Goal: Task Accomplishment & Management: Use online tool/utility

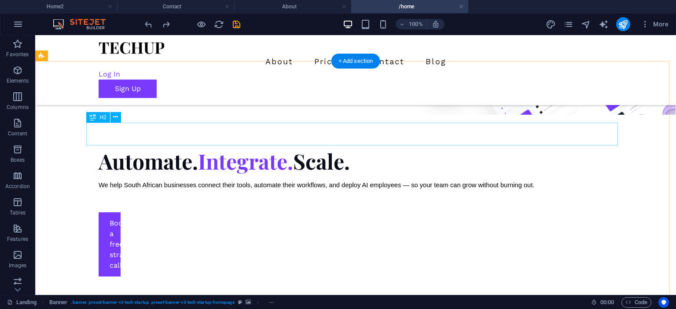
scroll to position [435, 0]
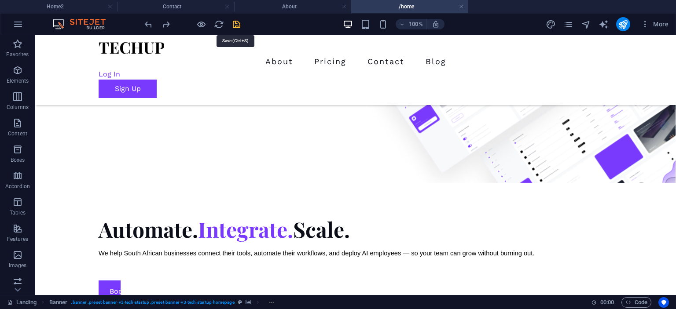
click at [233, 23] on icon "save" at bounding box center [236, 24] width 10 height 10
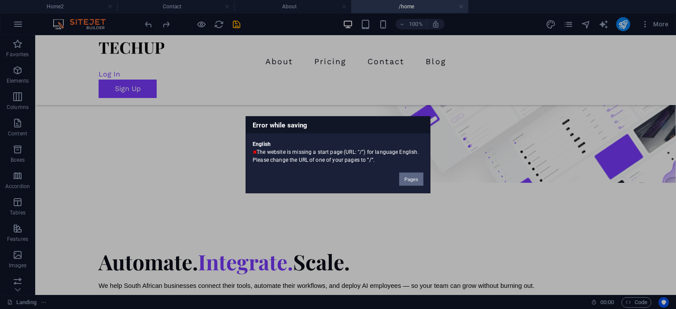
click at [410, 176] on button "Pages" at bounding box center [411, 178] width 24 height 13
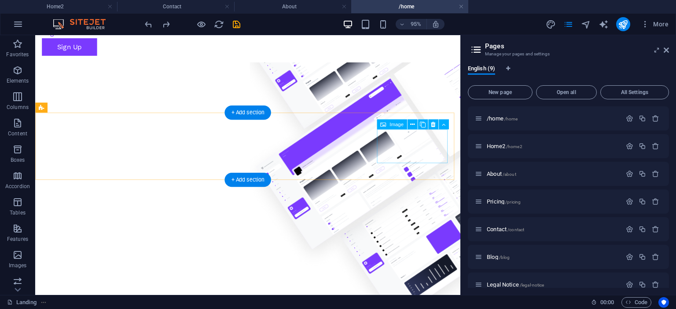
scroll to position [332, 0]
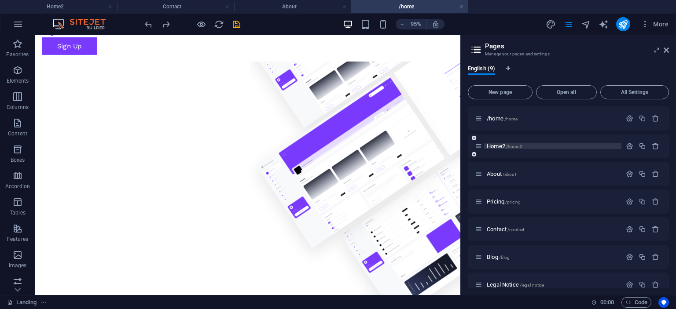
click at [579, 146] on p "Home2 /home2" at bounding box center [553, 146] width 132 height 6
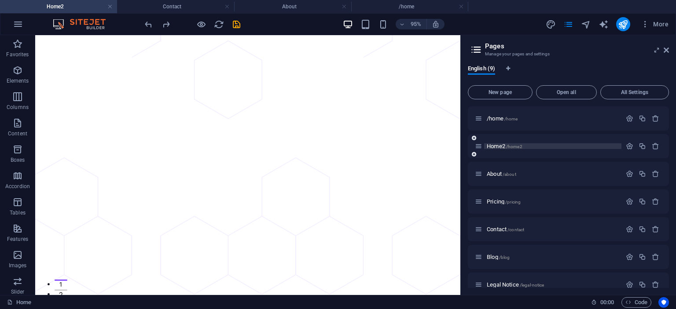
scroll to position [0, 0]
click at [483, 147] on div "Home2 /home2" at bounding box center [548, 146] width 147 height 10
click at [657, 119] on icon "button" at bounding box center [655, 118] width 7 height 7
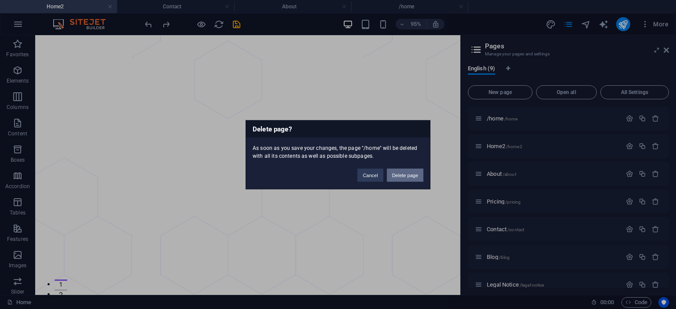
click at [403, 176] on button "Delete page" at bounding box center [405, 175] width 37 height 13
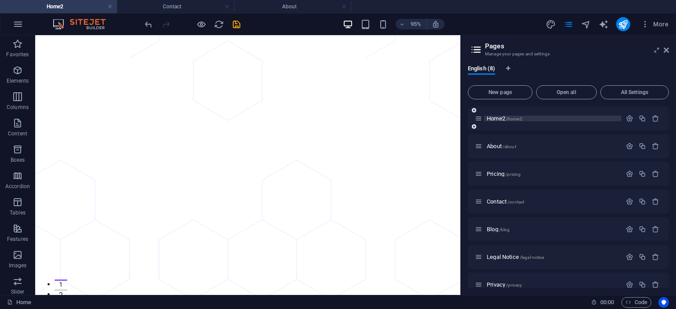
click at [531, 119] on p "Home2 /home2" at bounding box center [553, 119] width 132 height 6
click at [633, 118] on button "button" at bounding box center [629, 118] width 13 height 7
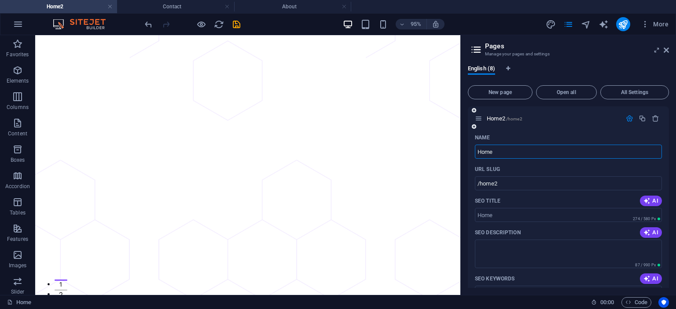
type input "Home"
type input "/home"
type input "Home"
click at [502, 116] on span "Home /home" at bounding box center [501, 118] width 29 height 7
click at [504, 117] on span "/home" at bounding box center [510, 119] width 14 height 5
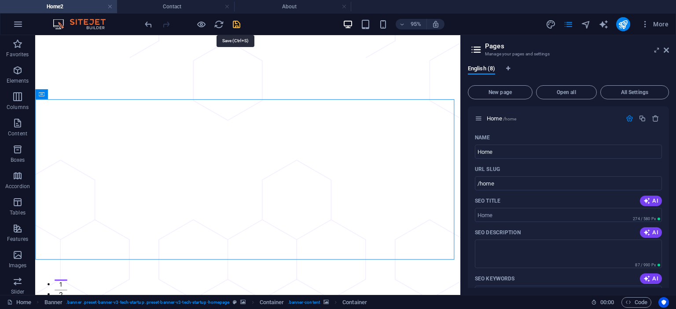
click at [236, 26] on icon "save" at bounding box center [236, 24] width 10 height 10
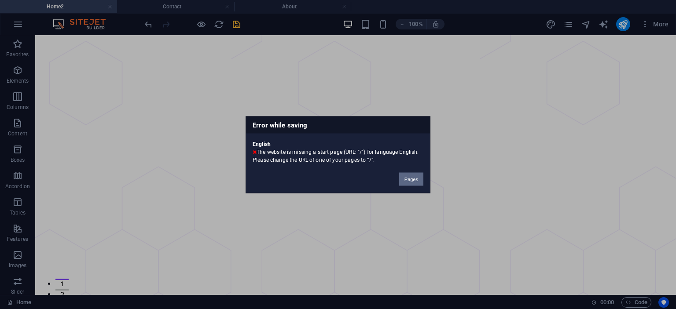
click at [408, 178] on button "Pages" at bounding box center [411, 178] width 24 height 13
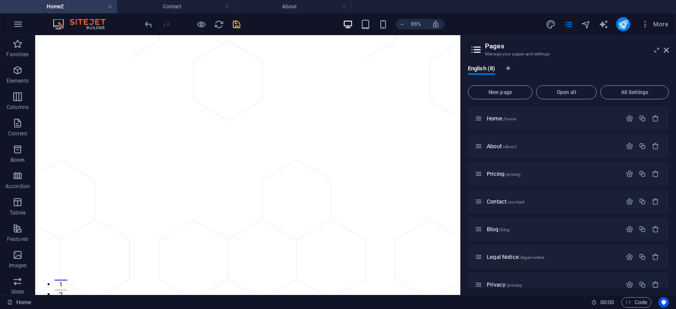
click at [76, 22] on img at bounding box center [84, 24] width 66 height 11
click at [10, 26] on button "button" at bounding box center [17, 24] width 21 height 21
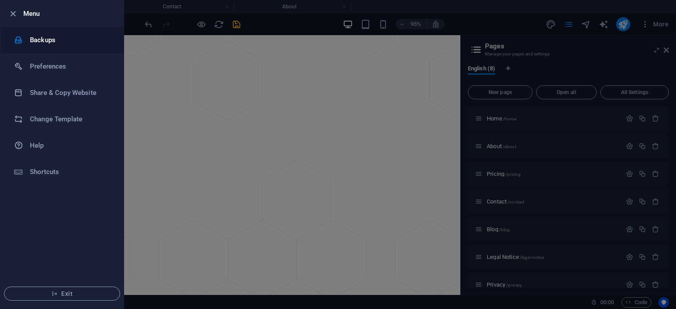
click at [48, 37] on h6 "Backups" at bounding box center [70, 40] width 81 height 11
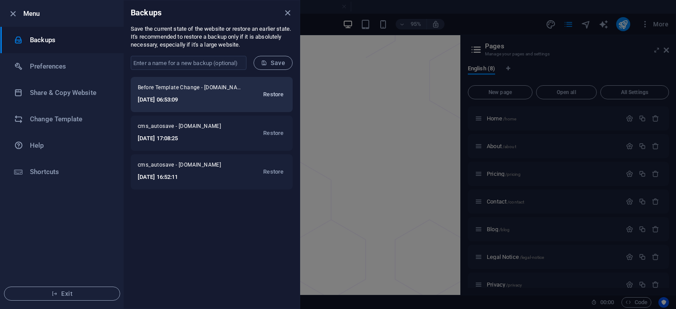
click at [265, 95] on span "Restore" at bounding box center [273, 94] width 20 height 11
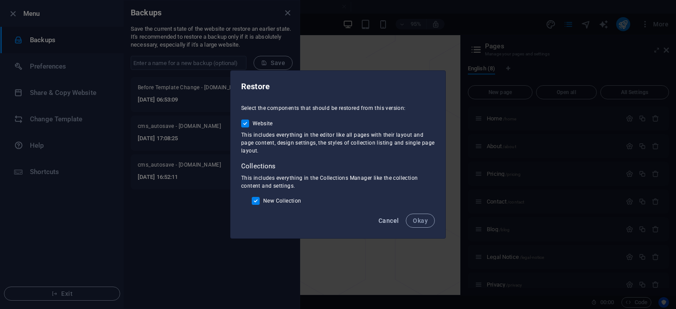
click at [388, 217] on span "Cancel" at bounding box center [388, 220] width 20 height 7
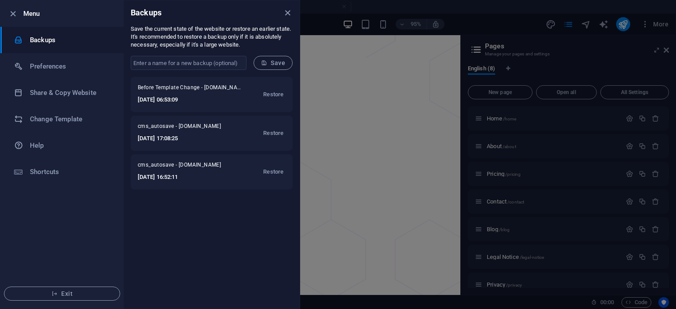
click at [464, 18] on div at bounding box center [338, 154] width 676 height 309
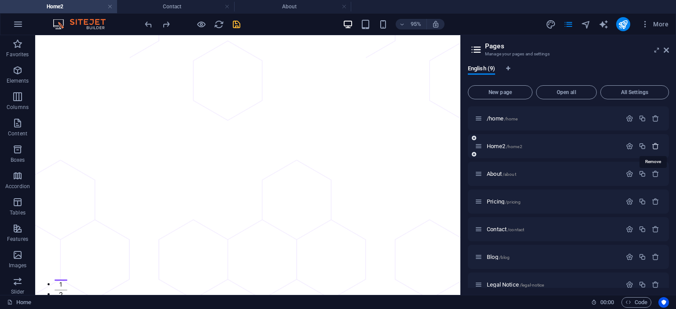
click at [655, 146] on icon "button" at bounding box center [655, 146] width 7 height 7
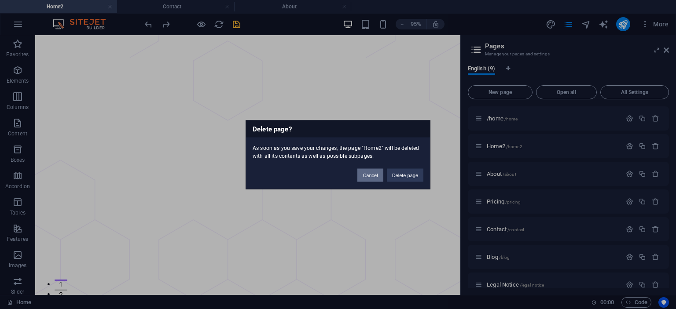
click at [371, 176] on button "Cancel" at bounding box center [370, 175] width 26 height 13
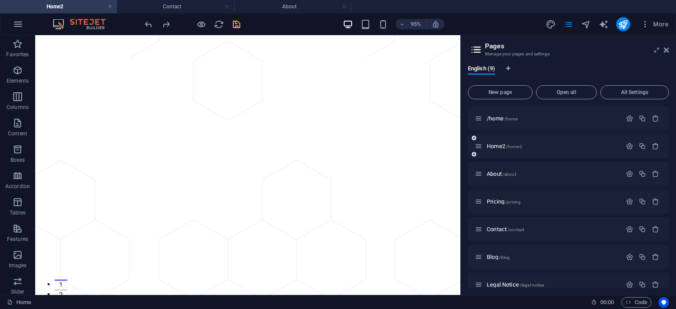
click at [540, 150] on div "Home2 /home2" at bounding box center [548, 146] width 147 height 10
click at [524, 146] on p "Home2 /home2" at bounding box center [553, 146] width 132 height 6
click at [627, 146] on icon "button" at bounding box center [629, 146] width 7 height 7
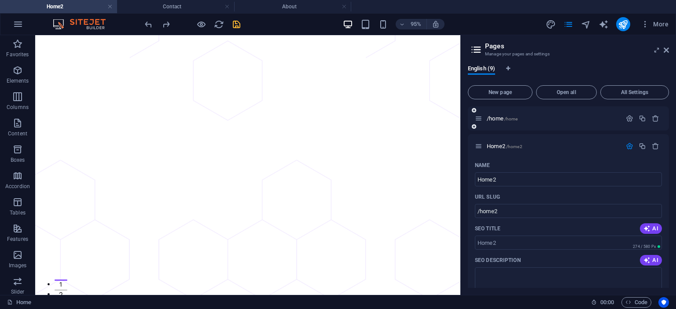
click at [537, 123] on div "/home /home" at bounding box center [548, 119] width 147 height 10
click at [528, 119] on p "/home /home" at bounding box center [553, 119] width 132 height 6
click at [627, 120] on icon "button" at bounding box center [629, 118] width 7 height 7
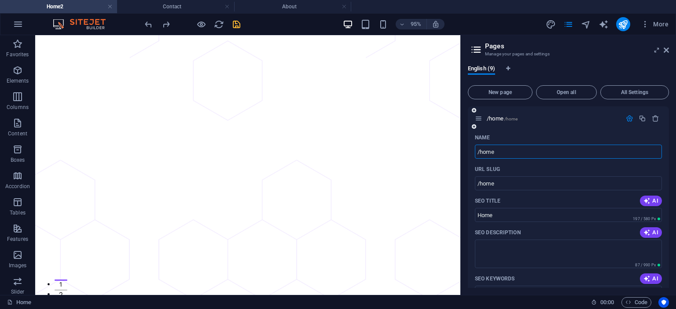
click at [482, 154] on input "/home" at bounding box center [568, 152] width 187 height 14
type input "/ome"
type input "/Home"
type input "/home"
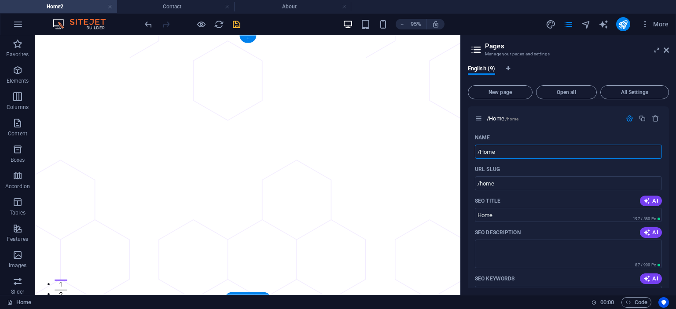
type input "/Home"
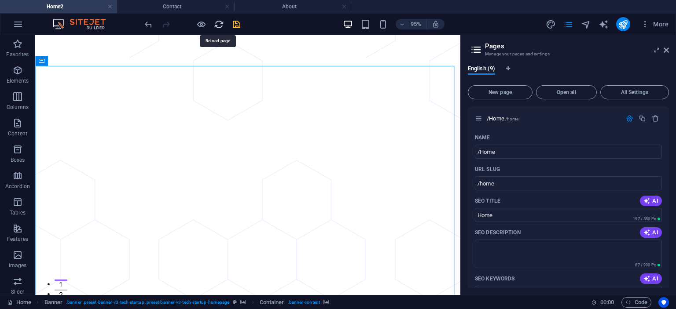
click at [217, 22] on icon "reload" at bounding box center [219, 24] width 10 height 10
click at [585, 62] on div "English (9) New page Open all All Settings /Home /home Name /Home ​ URL SLUG /h…" at bounding box center [568, 176] width 215 height 237
click at [515, 120] on span "/home" at bounding box center [512, 119] width 14 height 5
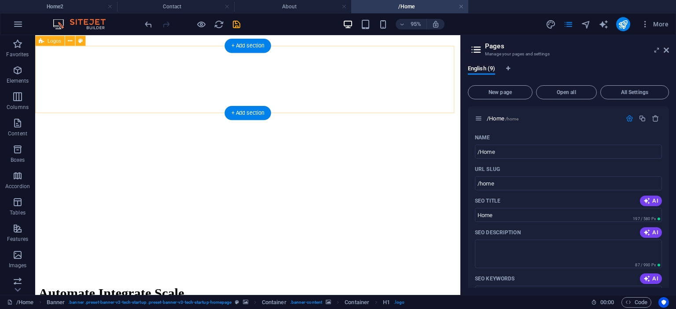
scroll to position [401, 0]
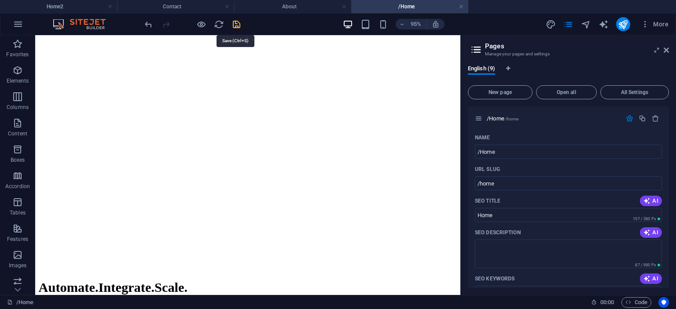
click at [236, 24] on icon "save" at bounding box center [236, 24] width 10 height 10
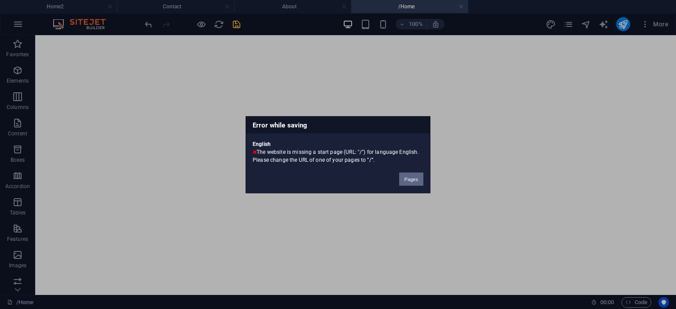
click at [418, 177] on button "Pages" at bounding box center [411, 178] width 24 height 13
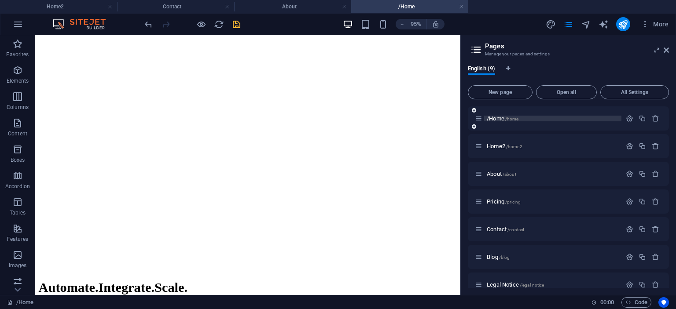
click at [531, 121] on p "/Home /home" at bounding box center [553, 119] width 132 height 6
click at [631, 116] on icon "button" at bounding box center [629, 118] width 7 height 7
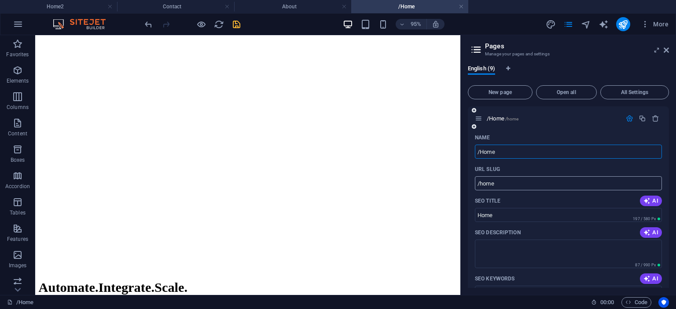
click at [533, 180] on input "/home" at bounding box center [568, 183] width 187 height 14
type input "/"
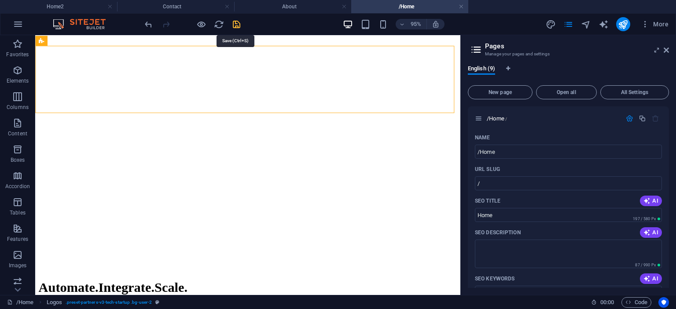
click at [233, 22] on icon "save" at bounding box center [236, 24] width 10 height 10
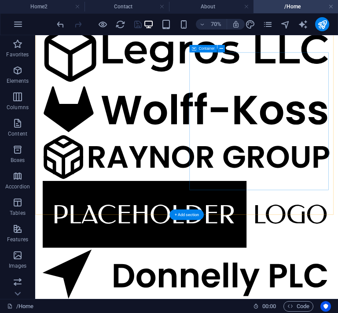
scroll to position [909, 0]
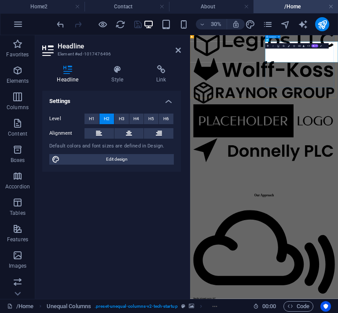
scroll to position [932, 0]
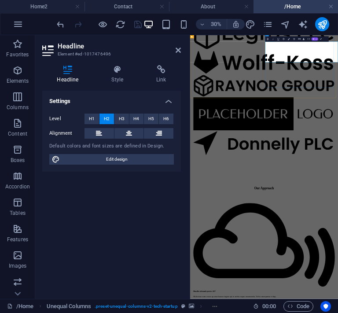
drag, startPoint x: 590, startPoint y: 84, endPoint x: 451, endPoint y: 77, distance: 139.7
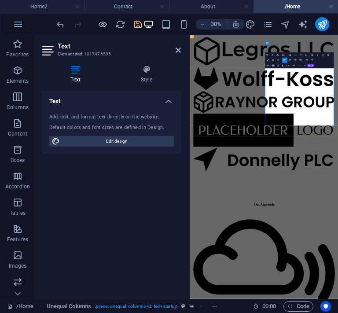
scroll to position [878, 0]
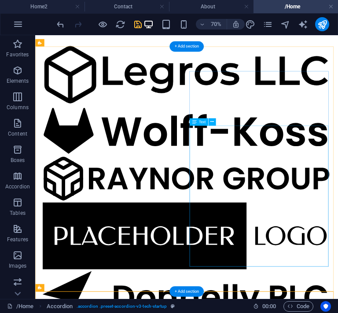
scroll to position [845, 0]
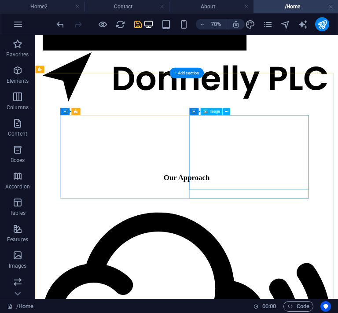
scroll to position [1189, 0]
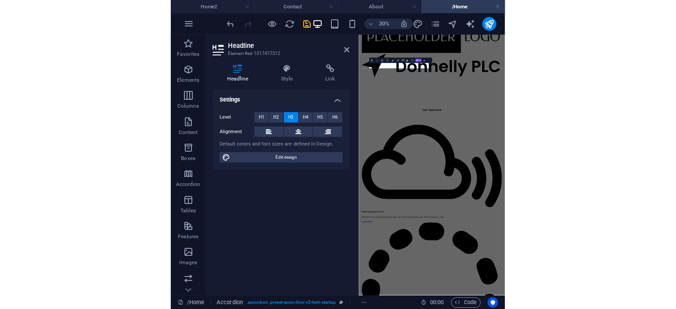
scroll to position [1180, 0]
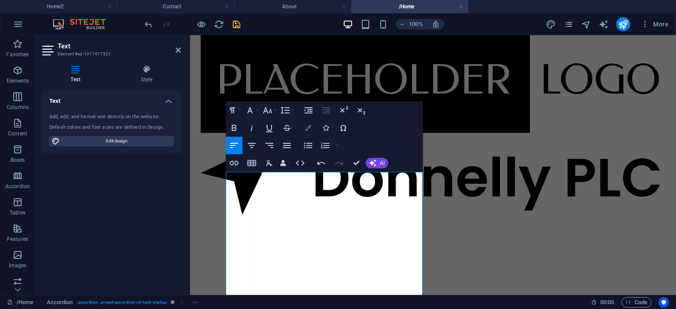
click at [303, 125] on button "Colors" at bounding box center [308, 128] width 17 height 18
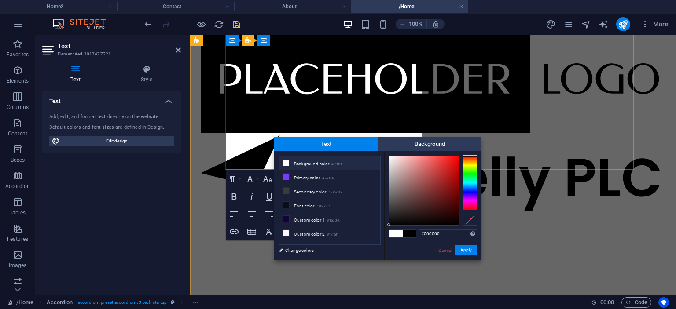
scroll to position [1363, 0]
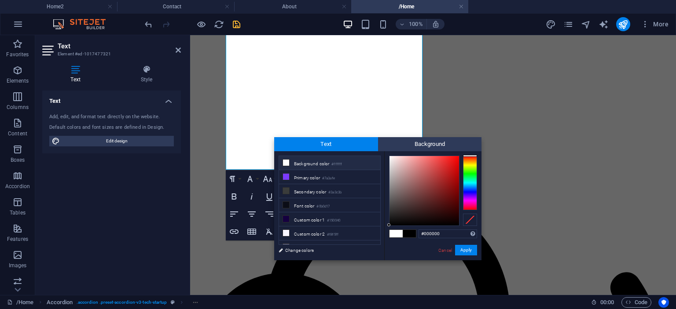
click at [393, 232] on span at bounding box center [395, 233] width 13 height 7
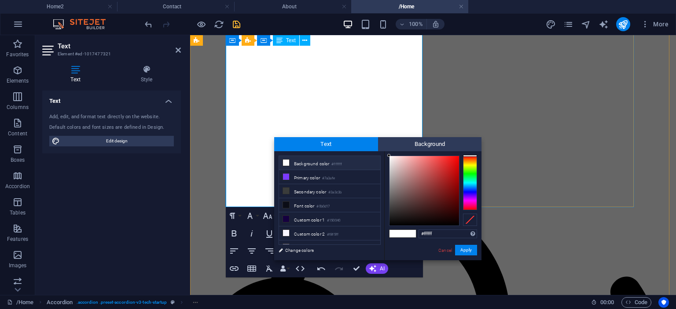
scroll to position [1298, 0]
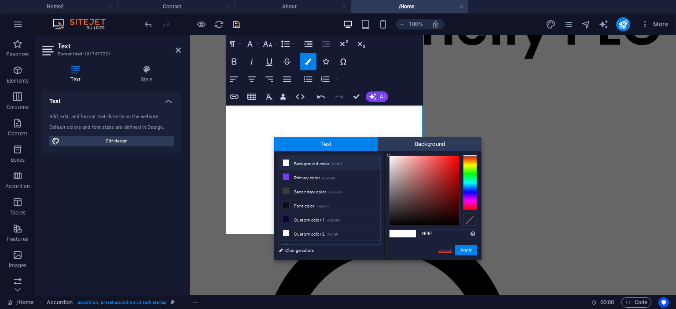
click at [440, 249] on link "Cancel" at bounding box center [444, 250] width 15 height 7
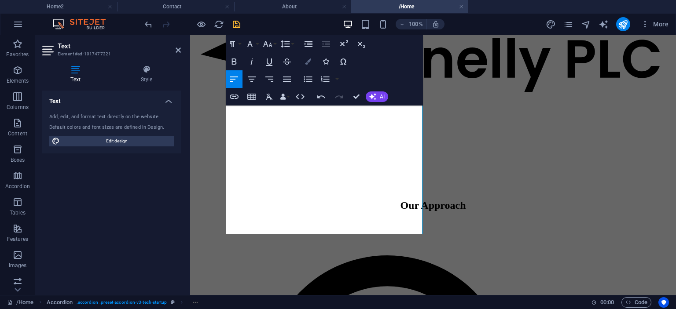
click at [308, 63] on icon "button" at bounding box center [308, 62] width 6 height 6
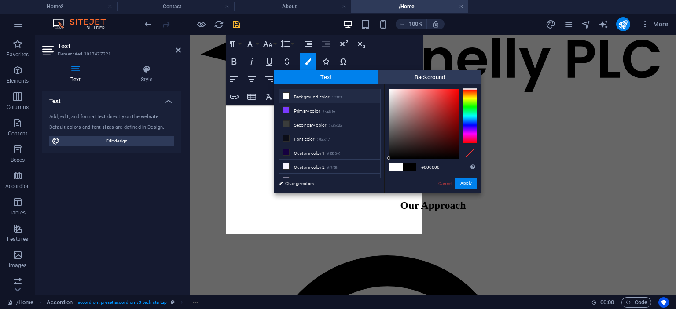
click at [397, 166] on span at bounding box center [395, 166] width 13 height 7
type input "#ffffff"
click at [465, 184] on button "Apply" at bounding box center [466, 183] width 22 height 11
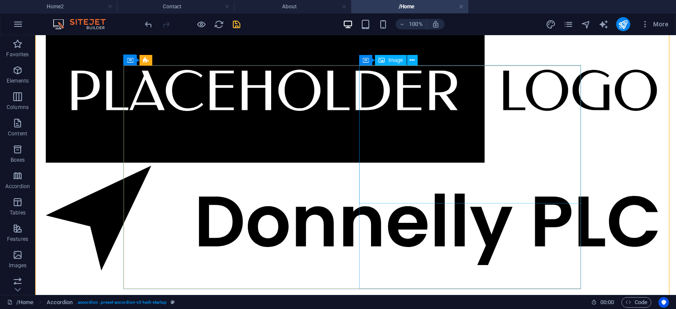
scroll to position [1238, 0]
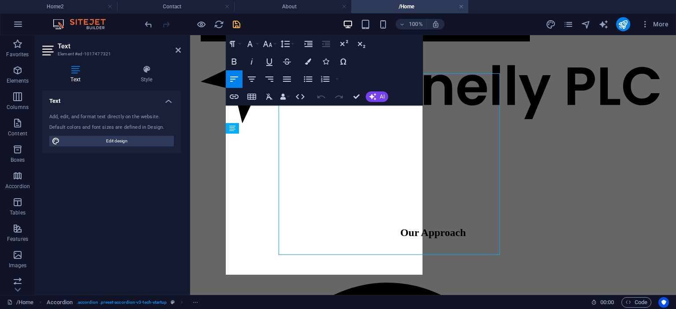
scroll to position [1258, 0]
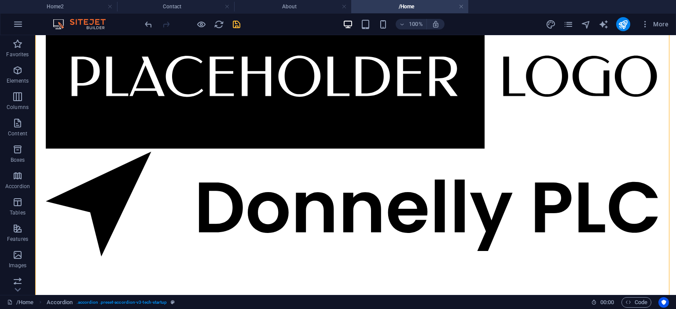
scroll to position [1251, 0]
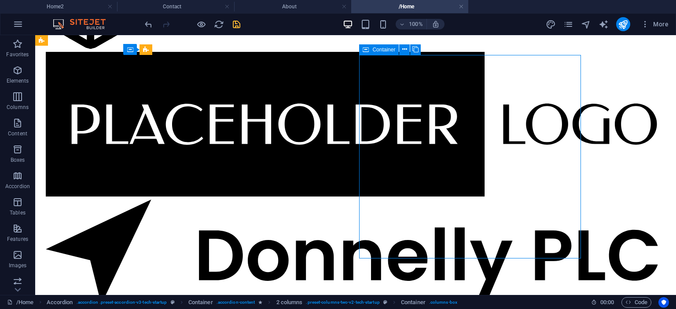
scroll to position [1234, 0]
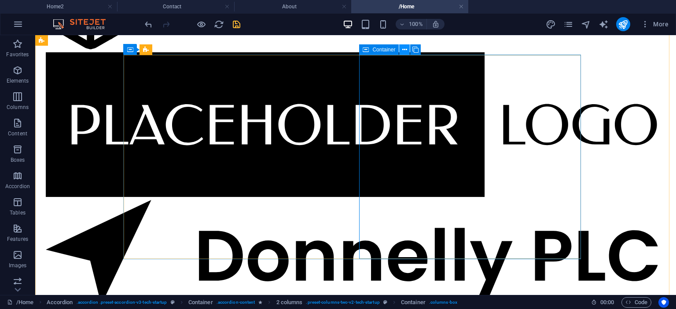
click at [405, 50] on icon at bounding box center [404, 49] width 5 height 9
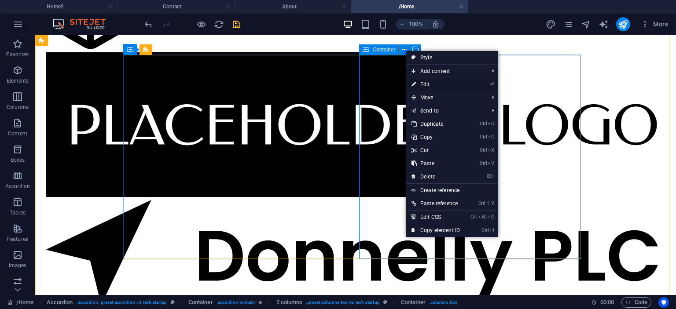
click at [445, 86] on link "⏎ Edit" at bounding box center [435, 84] width 59 height 13
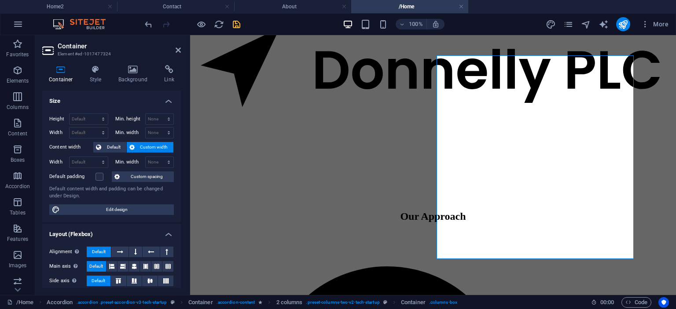
scroll to position [1255, 0]
click at [91, 77] on h4 "Style" at bounding box center [97, 74] width 29 height 18
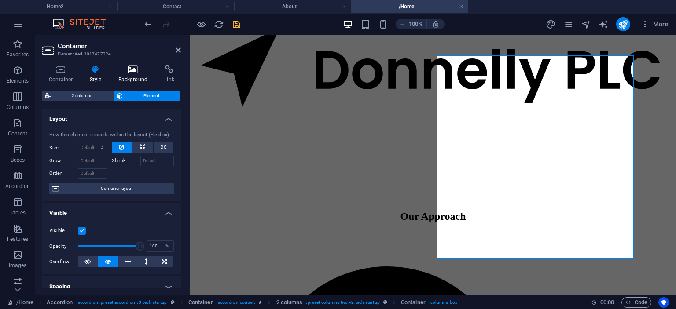
click at [130, 79] on h4 "Background" at bounding box center [135, 74] width 46 height 18
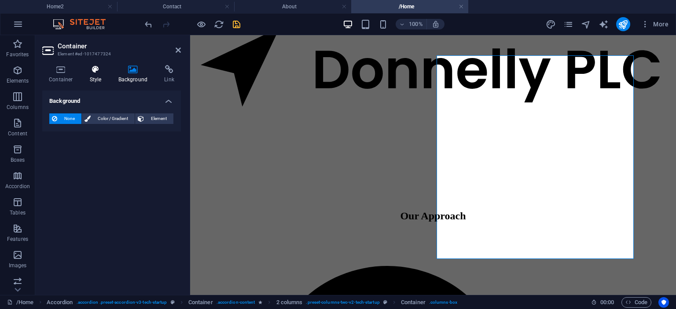
click at [91, 75] on h4 "Style" at bounding box center [97, 74] width 29 height 18
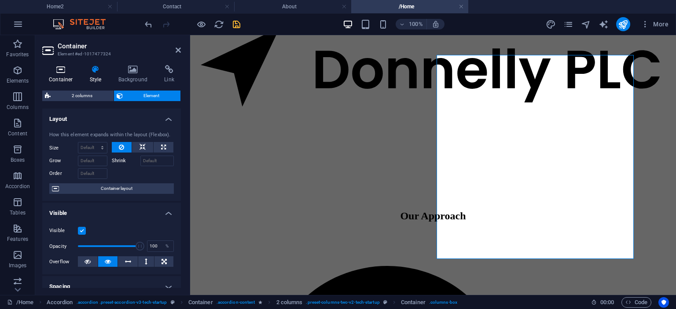
click at [64, 73] on icon at bounding box center [60, 69] width 37 height 9
